Goal: Task Accomplishment & Management: Manage account settings

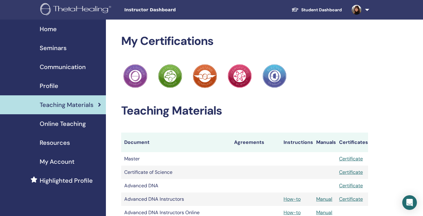
click at [54, 48] on span "Seminars" at bounding box center [53, 47] width 27 height 9
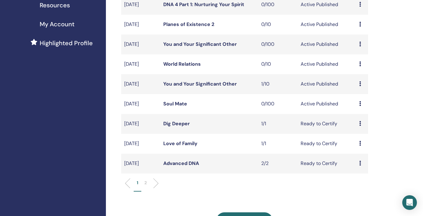
scroll to position [123, 0]
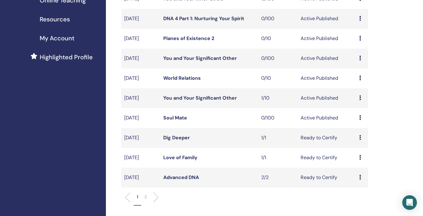
click at [184, 116] on link "Soul Mate" at bounding box center [175, 117] width 24 height 6
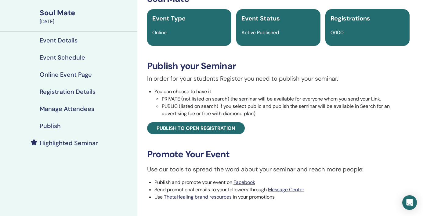
scroll to position [44, 0]
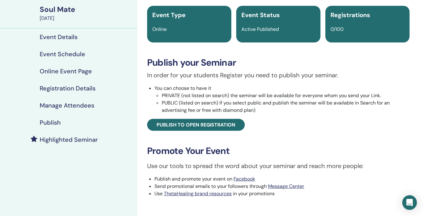
click at [78, 54] on h4 "Event Schedule" at bounding box center [62, 53] width 45 height 7
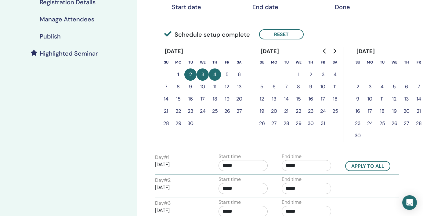
scroll to position [144, 0]
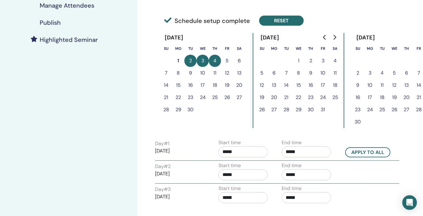
click at [283, 20] on button "Reset" at bounding box center [281, 21] width 45 height 10
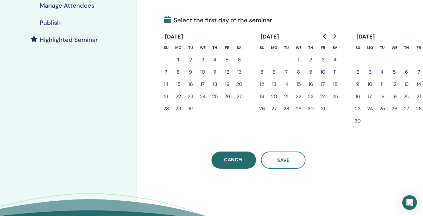
click at [201, 60] on button "3" at bounding box center [202, 60] width 12 height 12
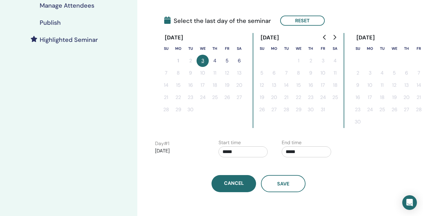
click at [228, 59] on button "5" at bounding box center [227, 61] width 12 height 12
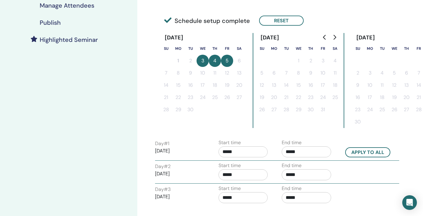
click at [239, 153] on input "*****" at bounding box center [242, 151] width 49 height 11
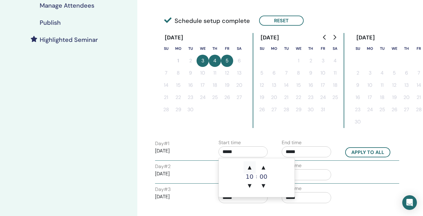
click at [250, 169] on span "▲" at bounding box center [249, 167] width 12 height 12
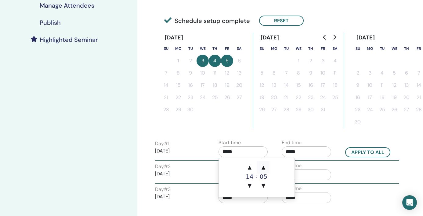
click at [263, 168] on span "▲" at bounding box center [263, 167] width 12 height 12
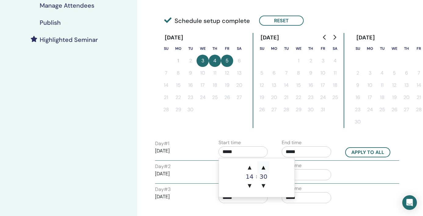
click at [263, 168] on span "▲" at bounding box center [263, 167] width 12 height 12
click at [263, 184] on span "▼" at bounding box center [263, 185] width 12 height 12
type input "*****"
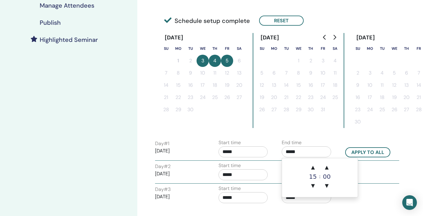
click at [306, 152] on input "*****" at bounding box center [306, 151] width 49 height 11
click at [313, 167] on span "▲" at bounding box center [313, 167] width 12 height 12
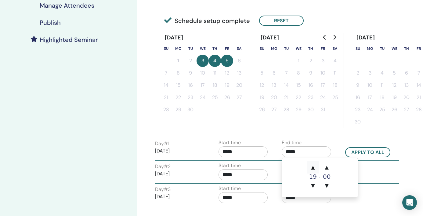
click at [313, 167] on span "▲" at bounding box center [313, 167] width 12 height 12
click at [311, 186] on span "▼" at bounding box center [313, 185] width 12 height 12
click at [326, 166] on span "▲" at bounding box center [327, 167] width 12 height 12
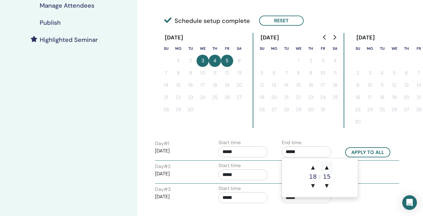
click at [326, 166] on span "▲" at bounding box center [327, 167] width 12 height 12
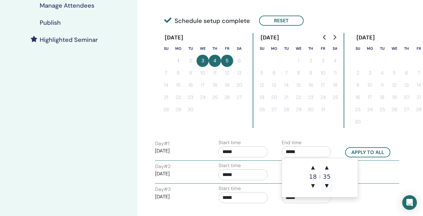
click at [325, 184] on span "▼" at bounding box center [327, 185] width 12 height 12
type input "*****"
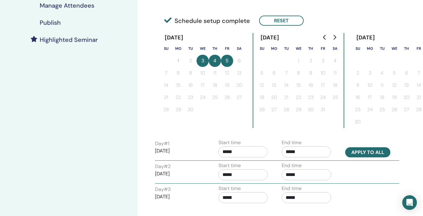
click at [363, 153] on button "Apply to all" at bounding box center [367, 152] width 45 height 10
type input "*****"
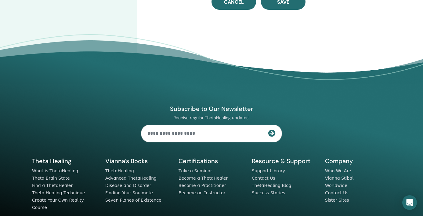
scroll to position [260, 0]
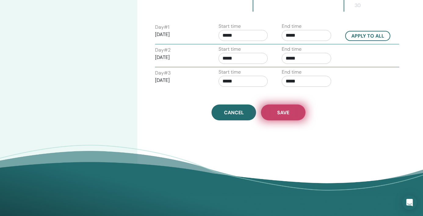
click at [284, 112] on span "Save" at bounding box center [283, 112] width 12 height 6
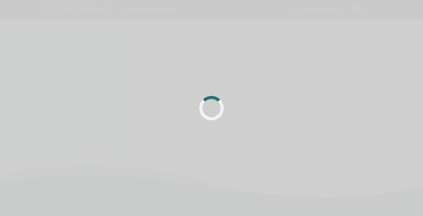
scroll to position [260, 0]
